Goal: Contribute content: Add original content to the website for others to see

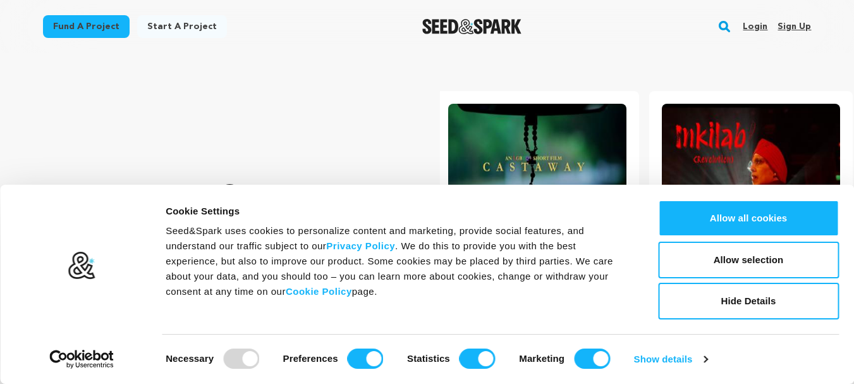
scroll to position [0, 224]
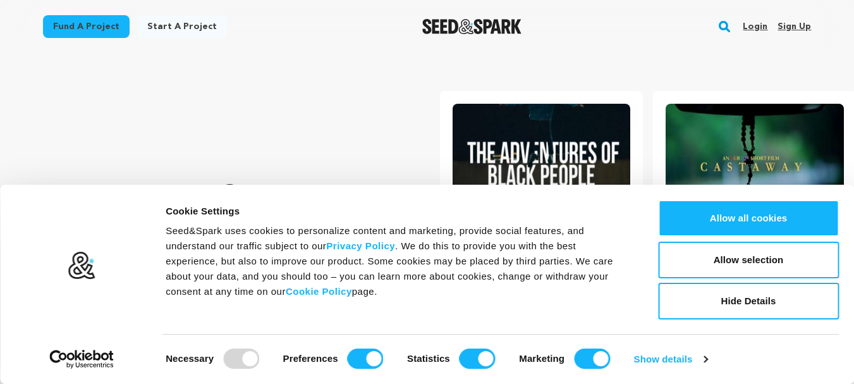
click at [789, 23] on link "Sign up" at bounding box center [793, 26] width 33 height 20
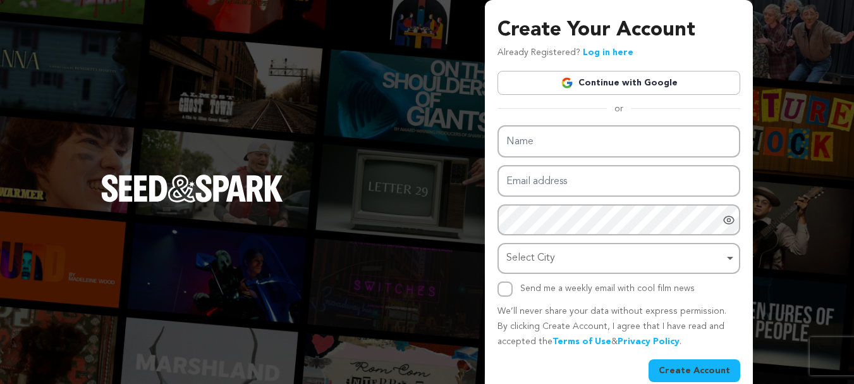
click at [612, 78] on link "Continue with Google" at bounding box center [618, 83] width 243 height 24
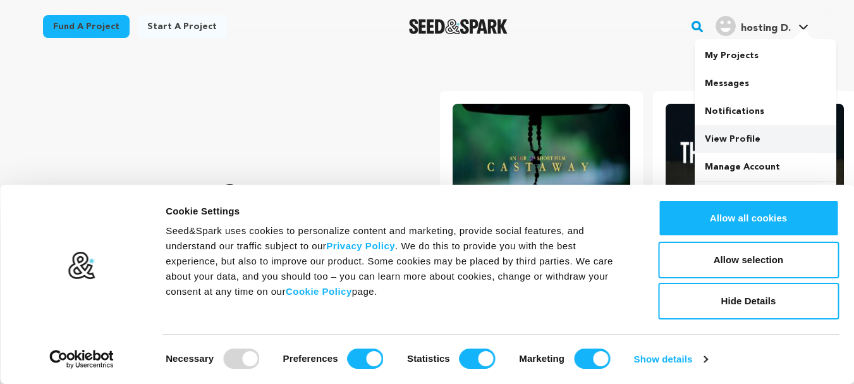
click at [727, 142] on link "View Profile" at bounding box center [765, 139] width 142 height 28
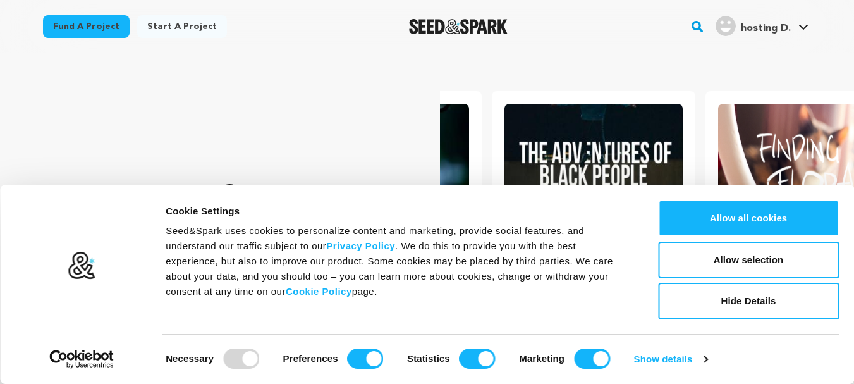
scroll to position [0, 224]
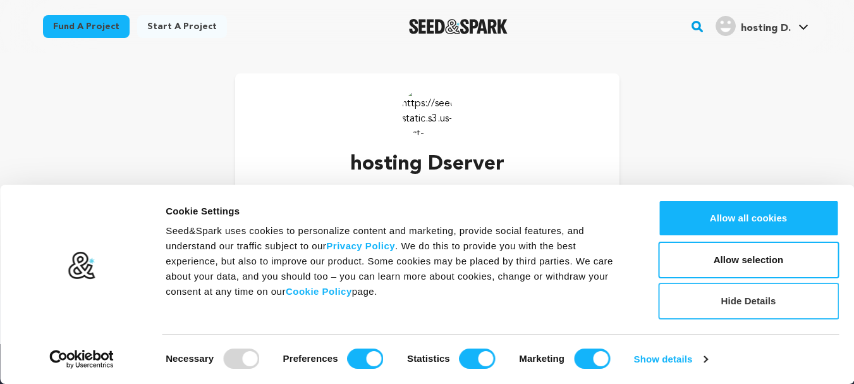
click at [730, 291] on button "Hide Details" at bounding box center [748, 300] width 181 height 37
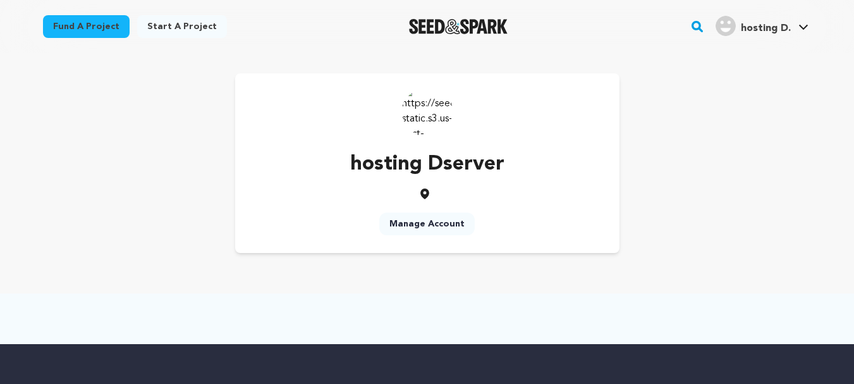
click at [429, 152] on p "hosting Dserver" at bounding box center [427, 164] width 154 height 30
click at [427, 162] on p "hosting Dserver" at bounding box center [427, 164] width 154 height 30
click at [747, 52] on link "My Projects" at bounding box center [765, 56] width 142 height 28
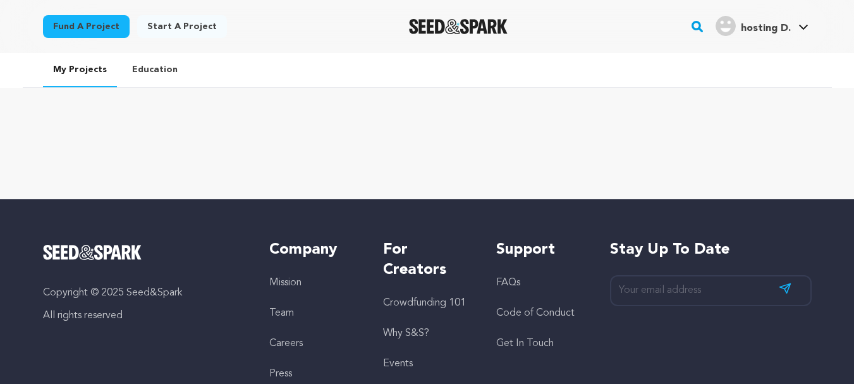
click at [435, 25] on img "Seed&Spark Homepage" at bounding box center [458, 26] width 99 height 15
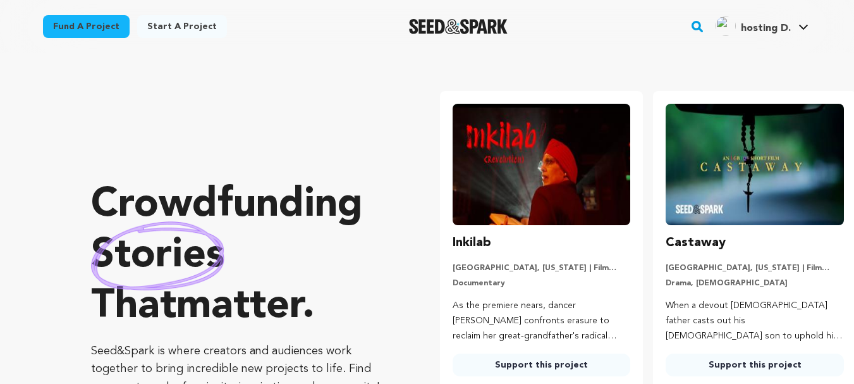
click at [173, 24] on link "Start a project" at bounding box center [182, 26] width 90 height 23
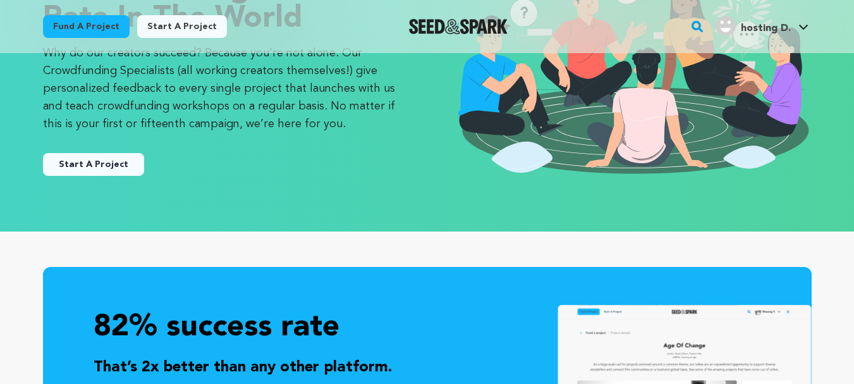
scroll to position [190, 0]
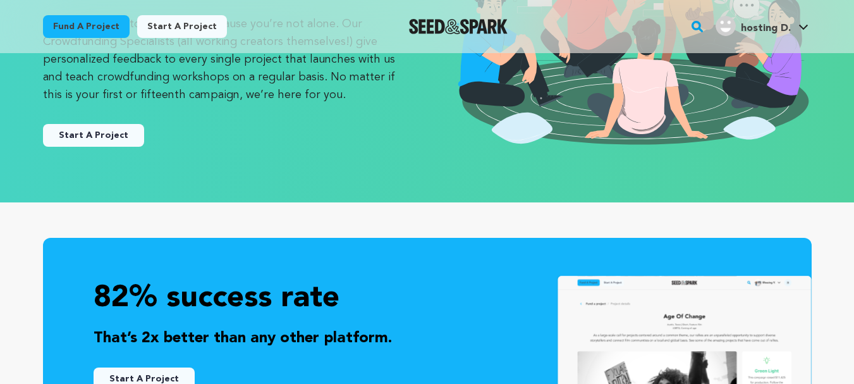
click at [81, 136] on button "Start A Project" at bounding box center [93, 135] width 101 height 23
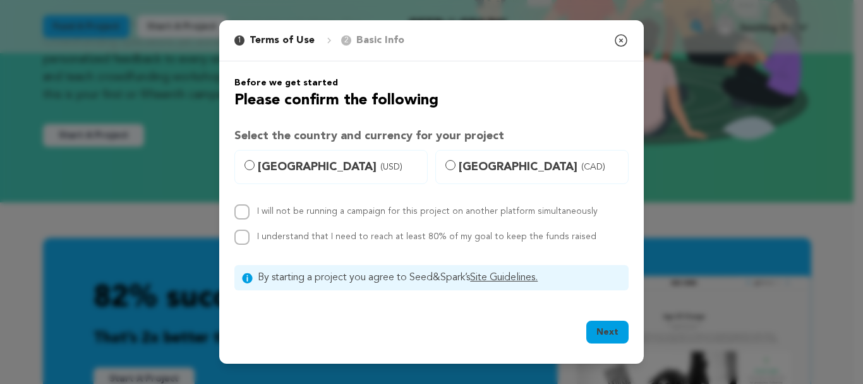
click at [398, 136] on h3 "Select the country and currency for your project" at bounding box center [431, 136] width 394 height 18
click at [626, 44] on icon "button" at bounding box center [620, 40] width 11 height 11
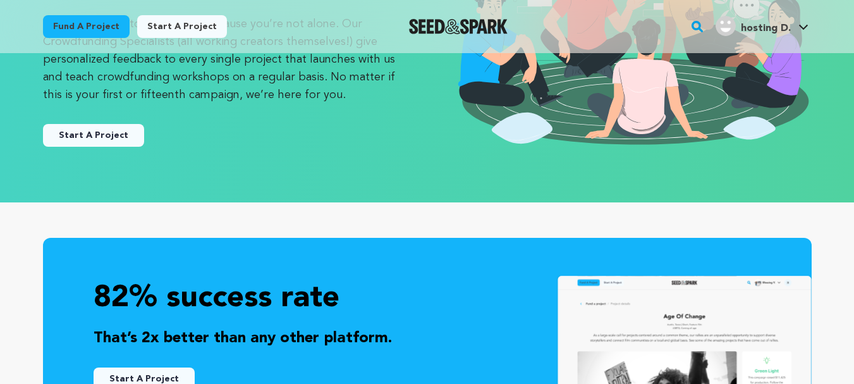
click at [72, 135] on button "Start A Project" at bounding box center [93, 135] width 101 height 23
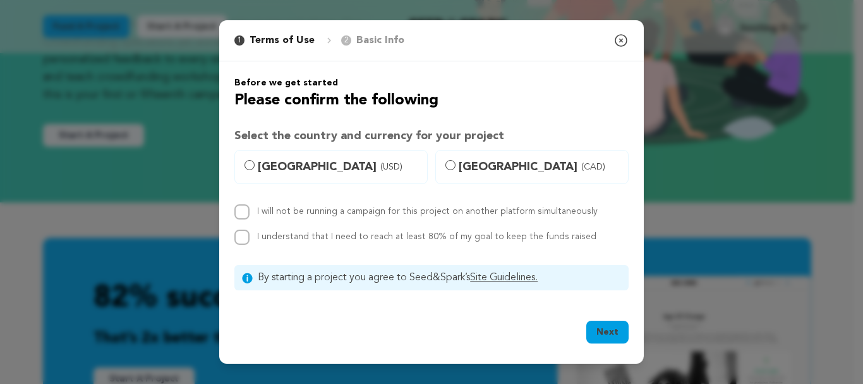
click at [380, 166] on span "(USD)" at bounding box center [391, 166] width 22 height 13
click at [255, 166] on input "[GEOGRAPHIC_DATA] (USD)" at bounding box center [250, 165] width 10 height 10
radio input "true"
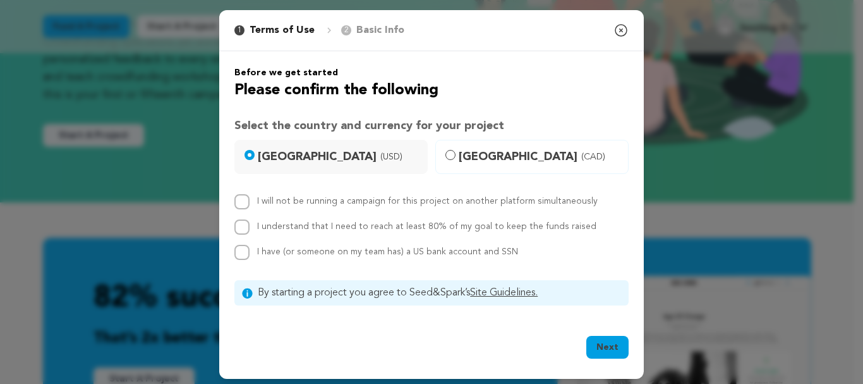
click at [612, 346] on button "Next" at bounding box center [607, 346] width 42 height 23
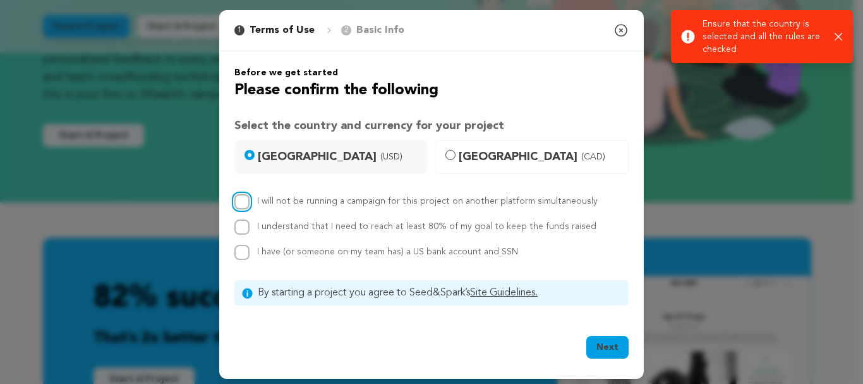
click at [236, 195] on input "I will not be running a campaign for this project on another platform simultane…" at bounding box center [241, 201] width 15 height 15
checkbox input "true"
click at [248, 224] on div "I understand that I need to reach at least 80% of my goal to keep the funds rai…" at bounding box center [431, 226] width 394 height 15
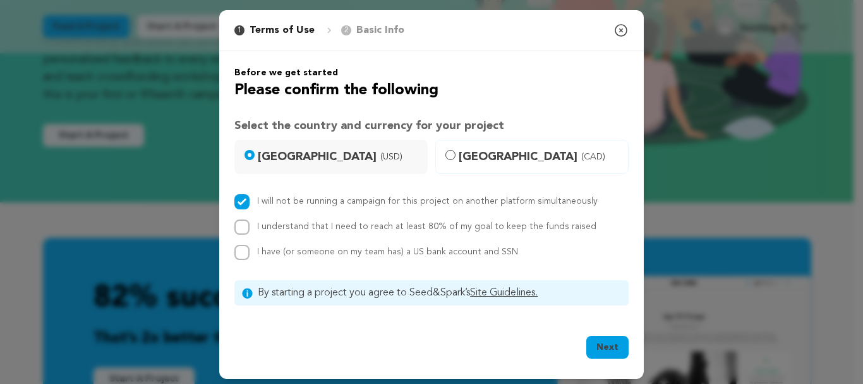
click at [246, 247] on div "I have (or someone on my team has) a US bank account and SSN" at bounding box center [431, 252] width 394 height 15
click at [240, 251] on input "I have (or someone on my team has) a US bank account and SSN" at bounding box center [241, 252] width 15 height 15
checkbox input "true"
click at [600, 345] on button "Next" at bounding box center [607, 346] width 42 height 23
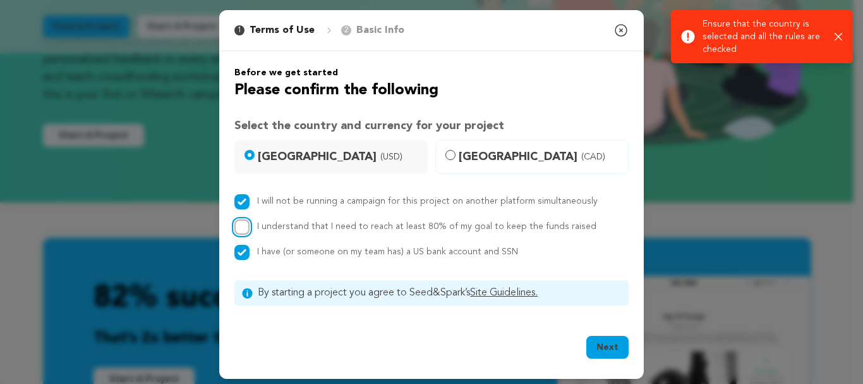
click at [243, 227] on input "I understand that I need to reach at least 80% of my goal to keep the funds rai…" at bounding box center [241, 226] width 15 height 15
checkbox input "true"
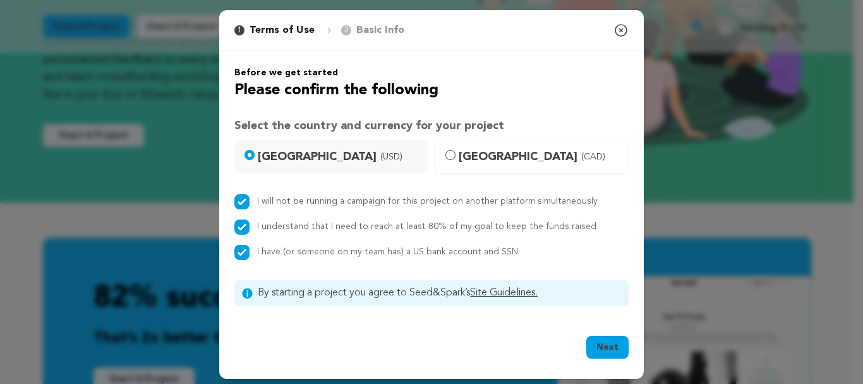
click at [607, 351] on button "Next" at bounding box center [607, 346] width 42 height 23
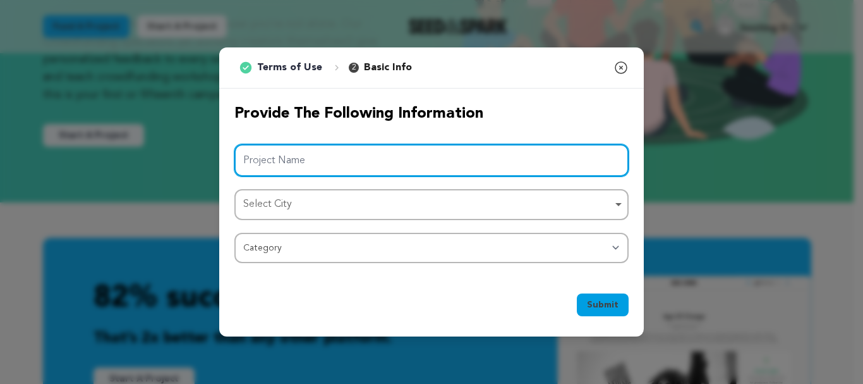
click at [313, 159] on input "Project Name" at bounding box center [431, 160] width 394 height 32
click at [390, 203] on div "Select City Remove item" at bounding box center [427, 204] width 369 height 18
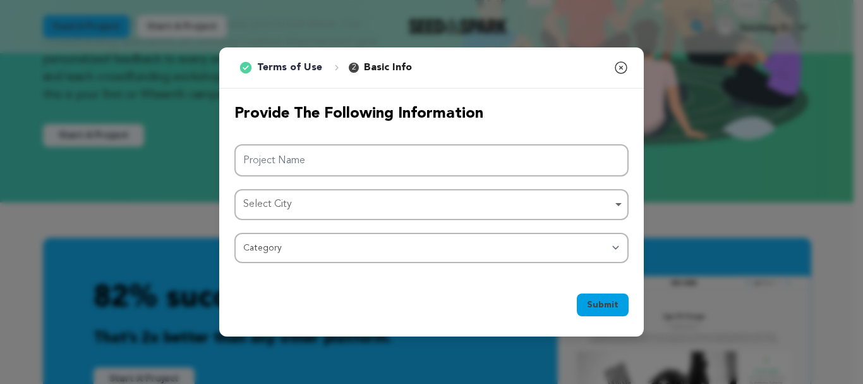
click at [383, 205] on div "Select City Remove item" at bounding box center [427, 204] width 369 height 18
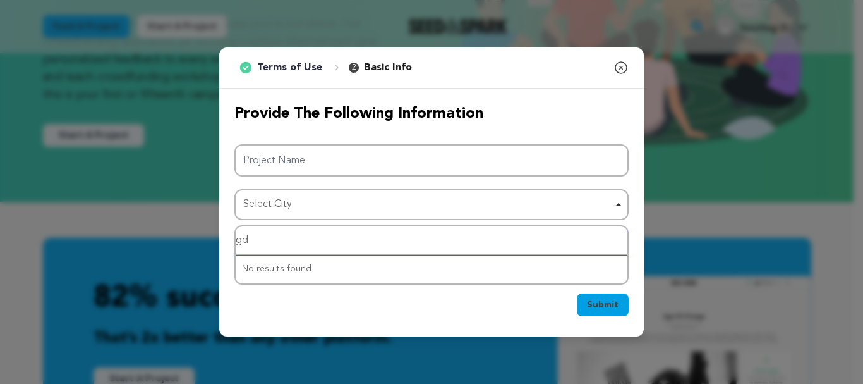
type input "g"
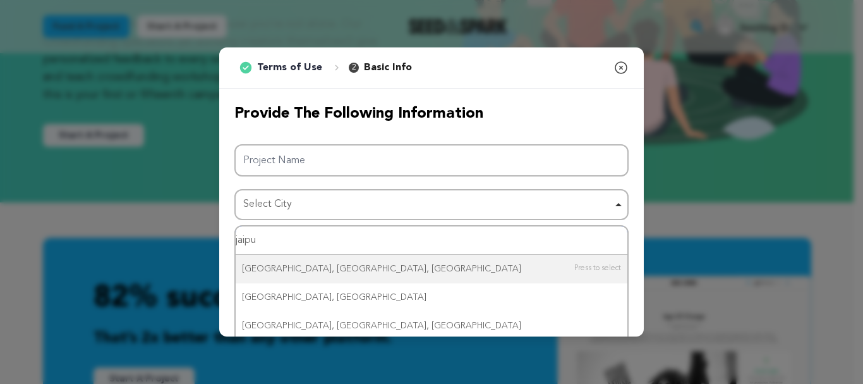
type input "jaipur"
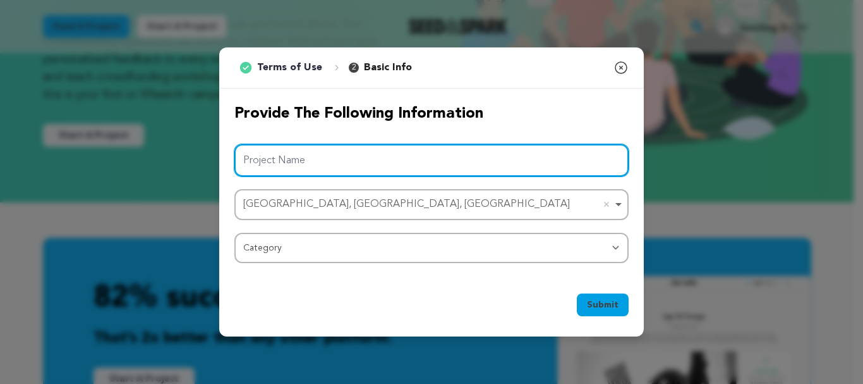
click at [280, 158] on input "Project Name" at bounding box center [431, 160] width 394 height 32
paste input "Elevate Your Online Presence with an Indian VPS Server!"
type input "Elevate Your Online Presence with an Indian VPS Server!"
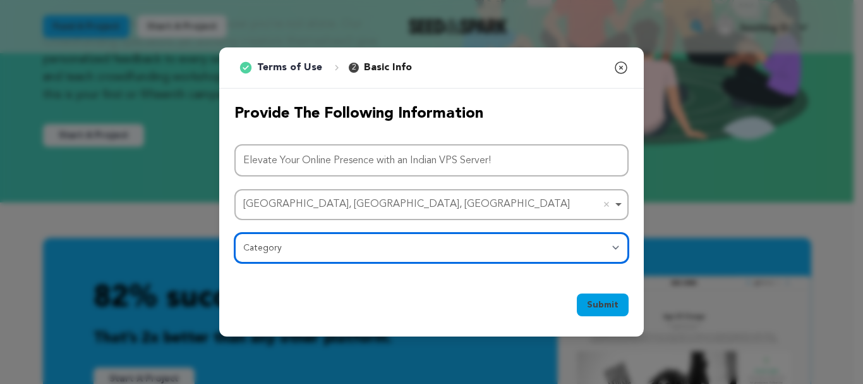
click at [294, 246] on select "Category Film Feature Film Short Series Film Festival Company Music Video VR Ex…" at bounding box center [431, 248] width 394 height 30
select select "10894"
click at [234, 233] on select "Category Film Feature Film Short Series Film Festival Company Music Video VR Ex…" at bounding box center [431, 248] width 394 height 30
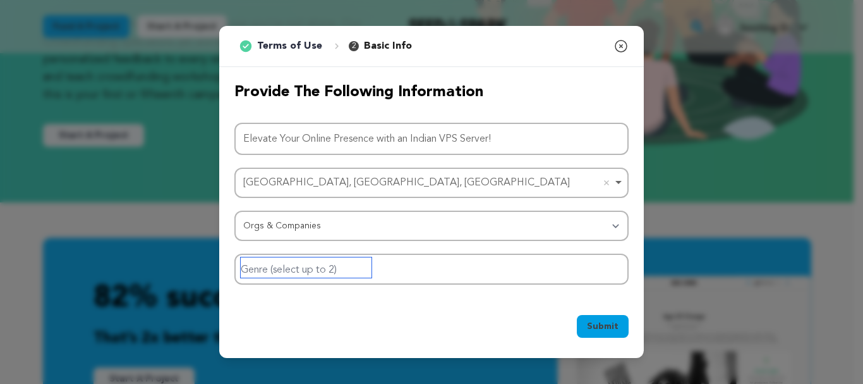
click at [338, 274] on input "Genre (select up to 2)" at bounding box center [306, 267] width 131 height 20
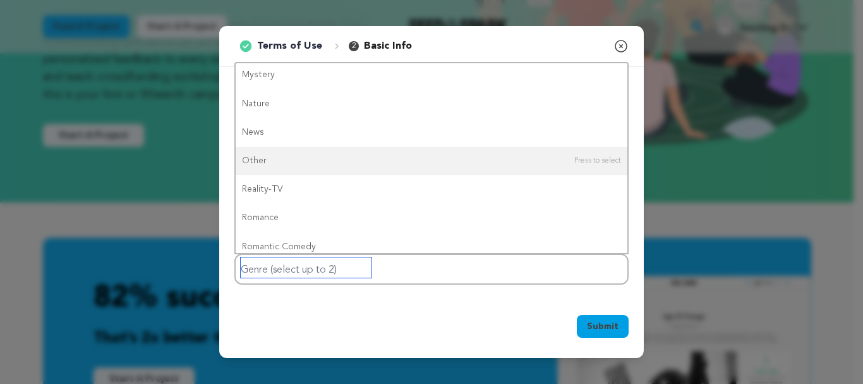
scroll to position [0, 0]
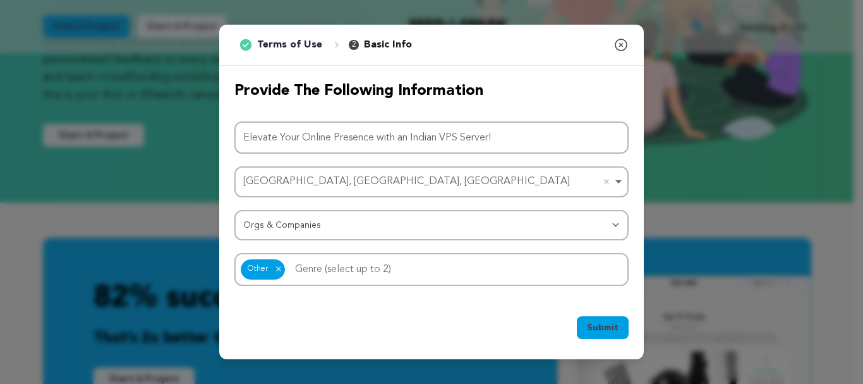
click at [603, 323] on span "Submit" at bounding box center [603, 327] width 32 height 13
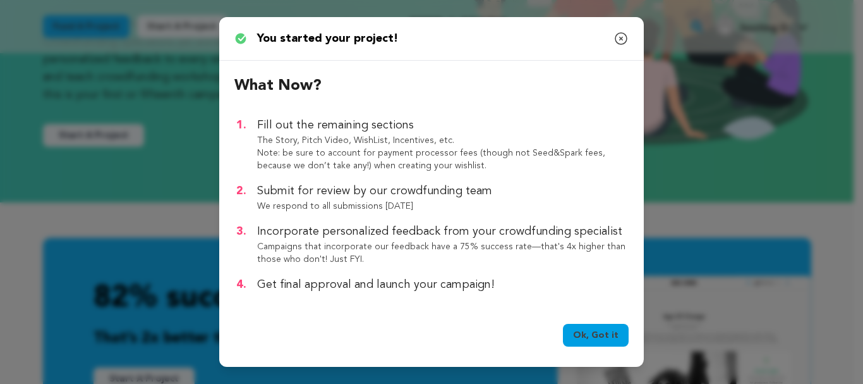
click at [596, 330] on link "Ok, Got it" at bounding box center [596, 334] width 66 height 23
